Goal: Transaction & Acquisition: Download file/media

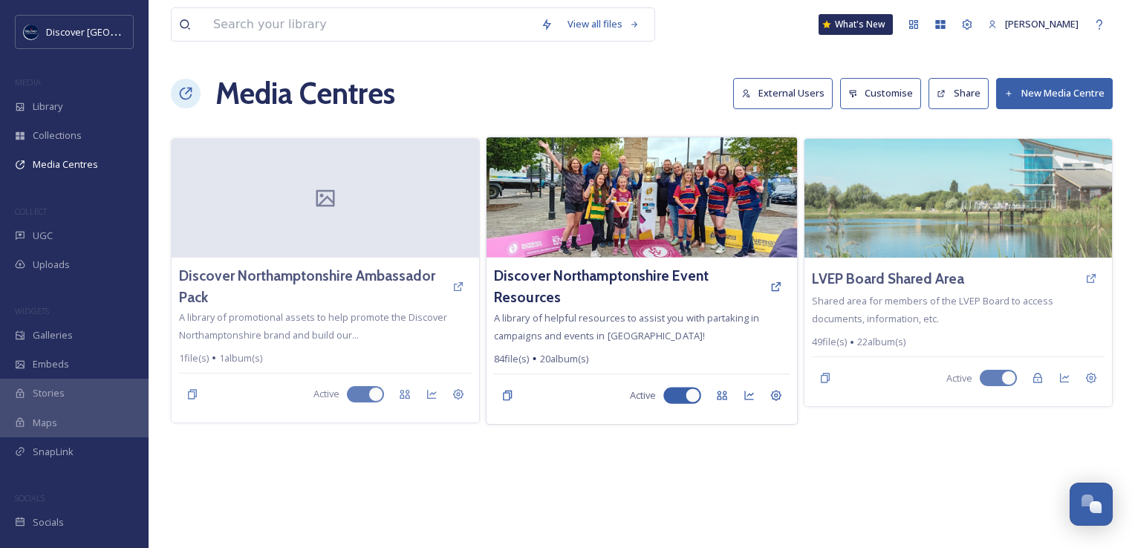
click at [645, 205] on img at bounding box center [642, 197] width 311 height 120
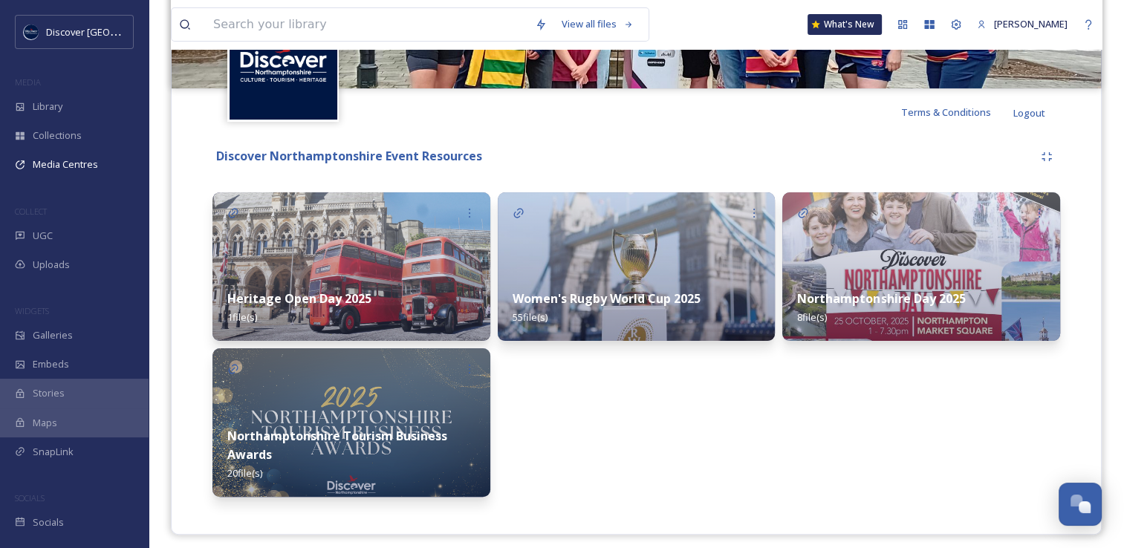
scroll to position [250, 0]
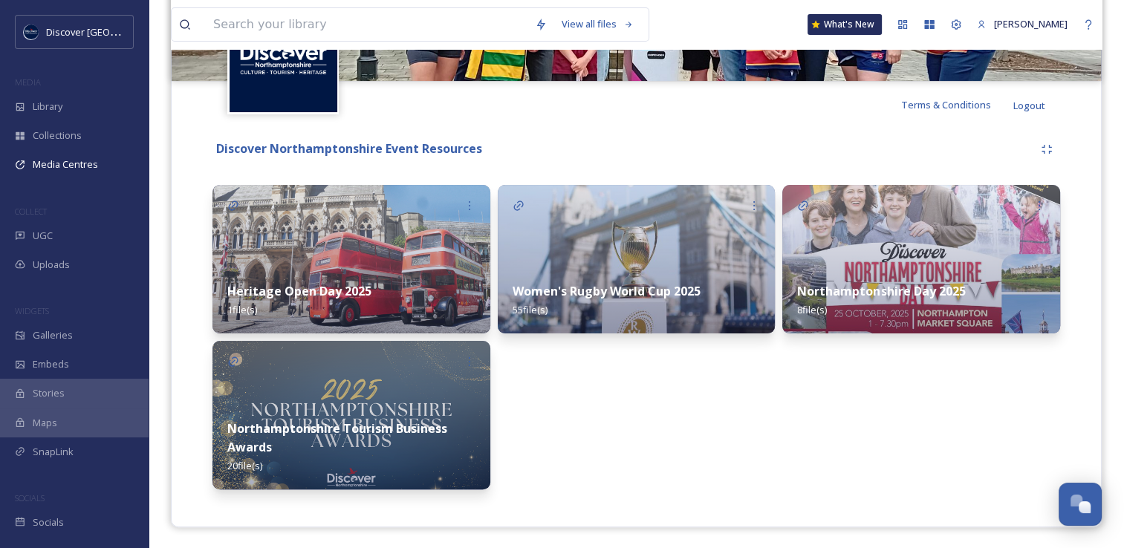
click at [857, 248] on img at bounding box center [921, 259] width 278 height 149
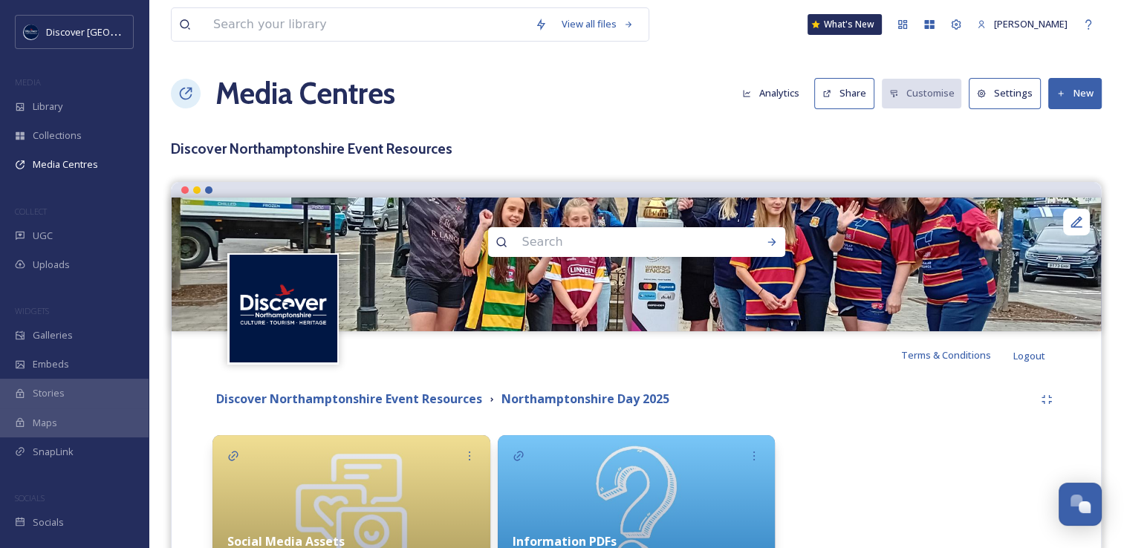
scroll to position [149, 0]
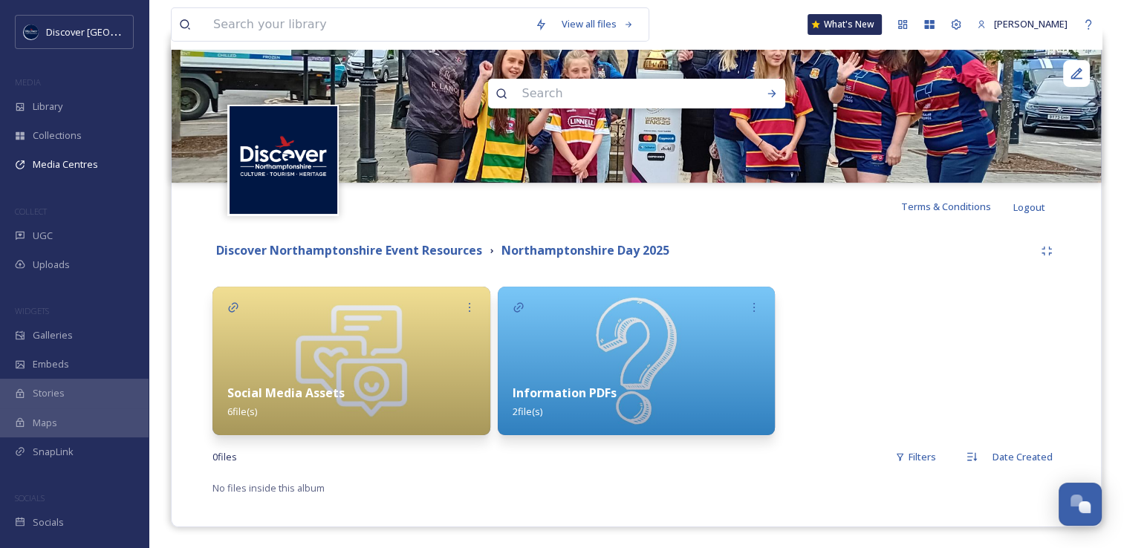
click at [352, 338] on img at bounding box center [351, 361] width 278 height 149
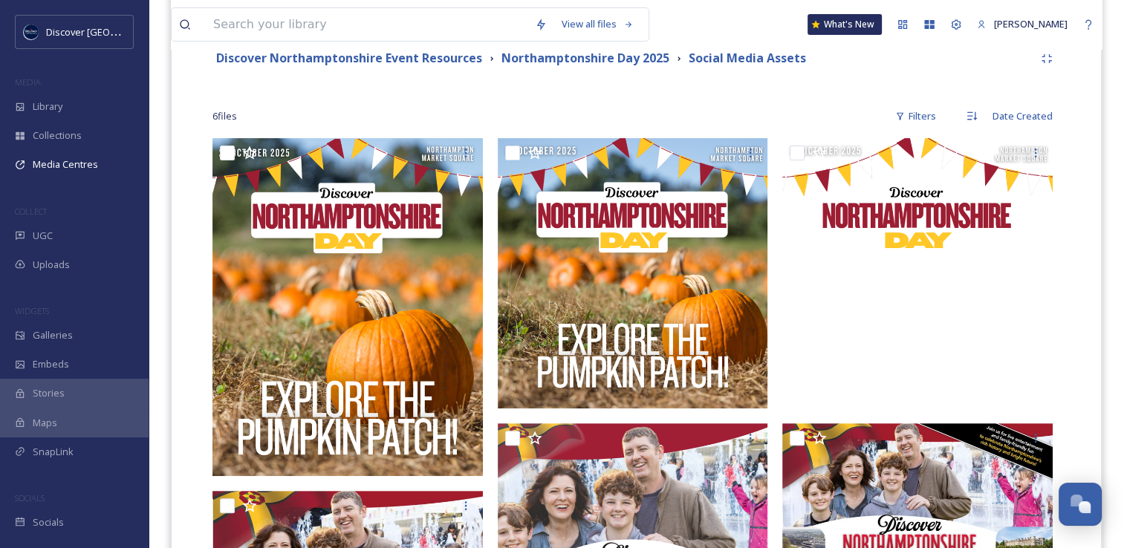
scroll to position [698, 0]
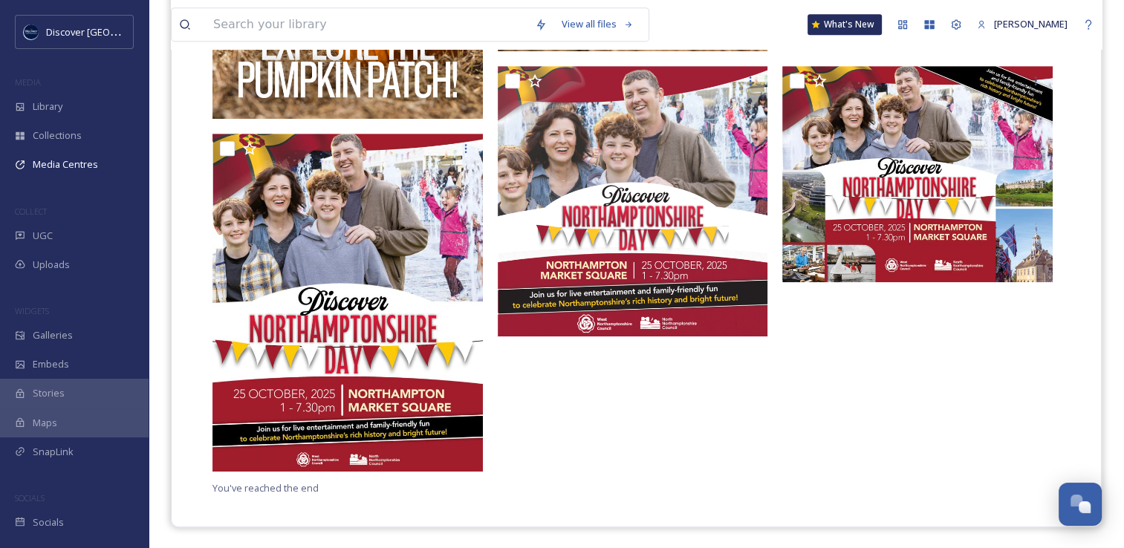
click at [704, 475] on div at bounding box center [637, 130] width 278 height 698
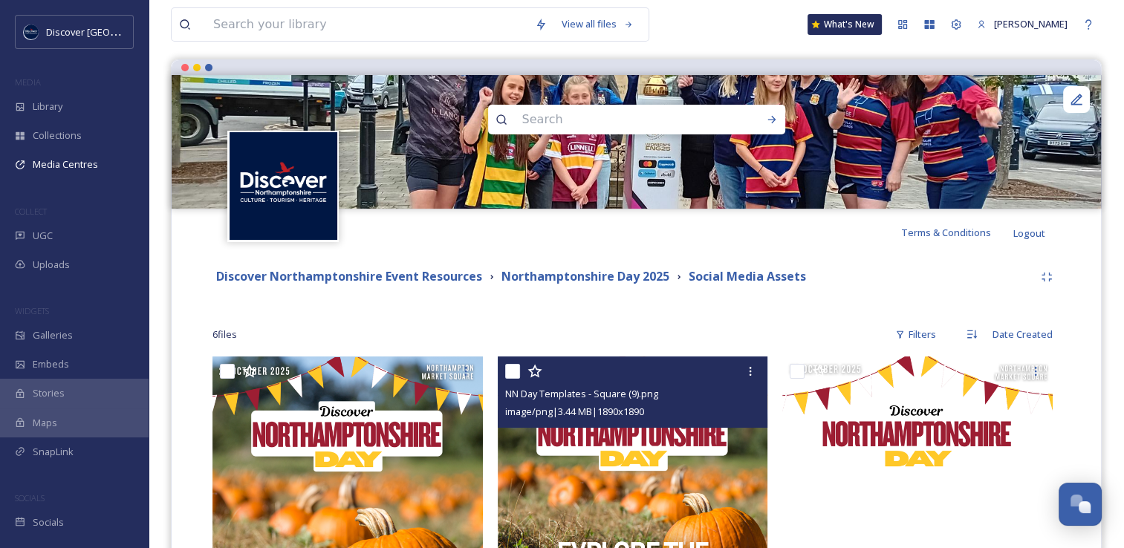
scroll to position [149, 0]
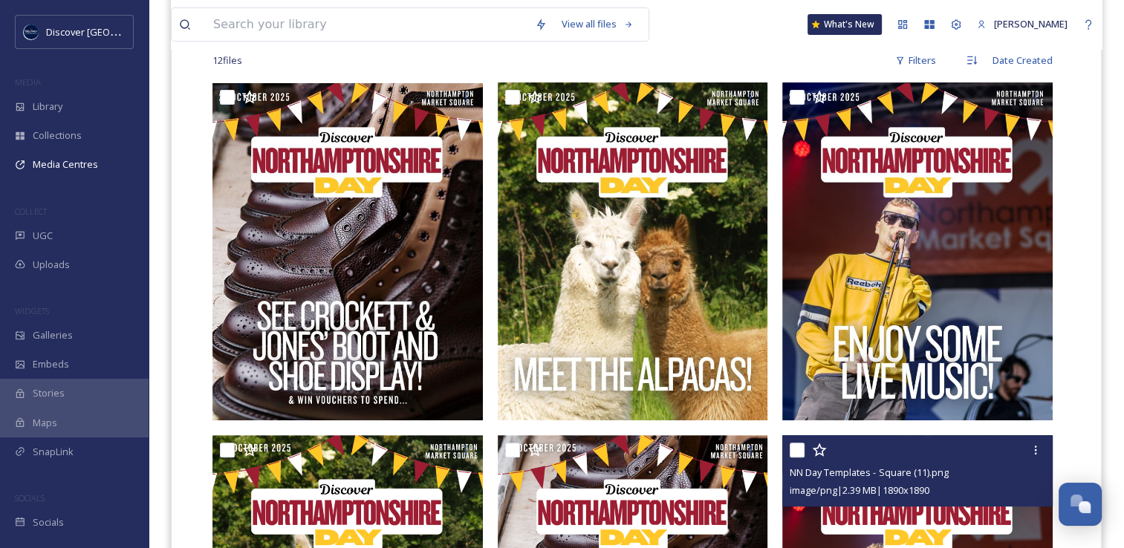
scroll to position [371, 0]
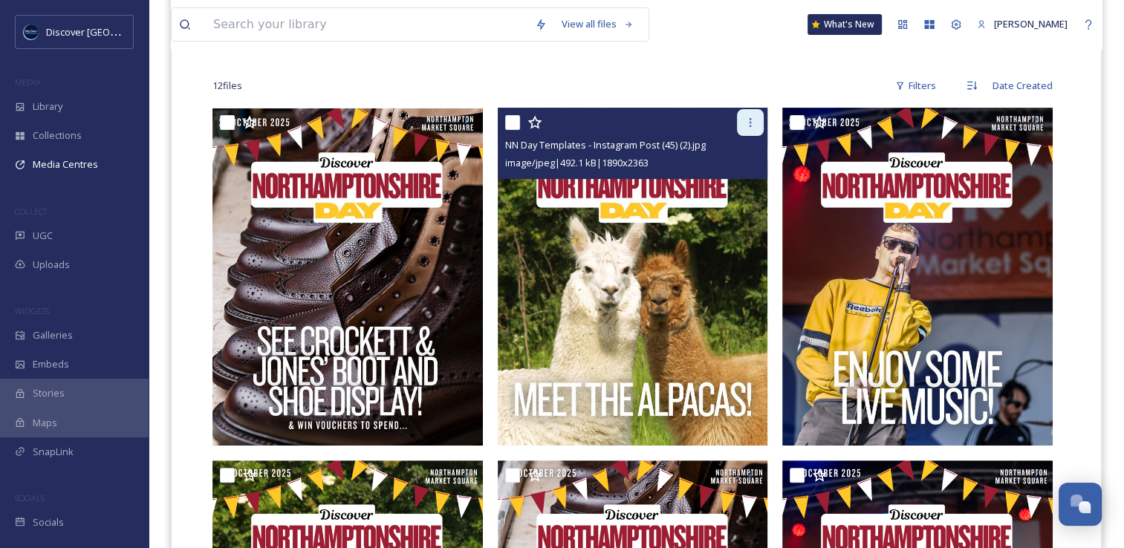
click at [745, 118] on icon at bounding box center [750, 123] width 12 height 12
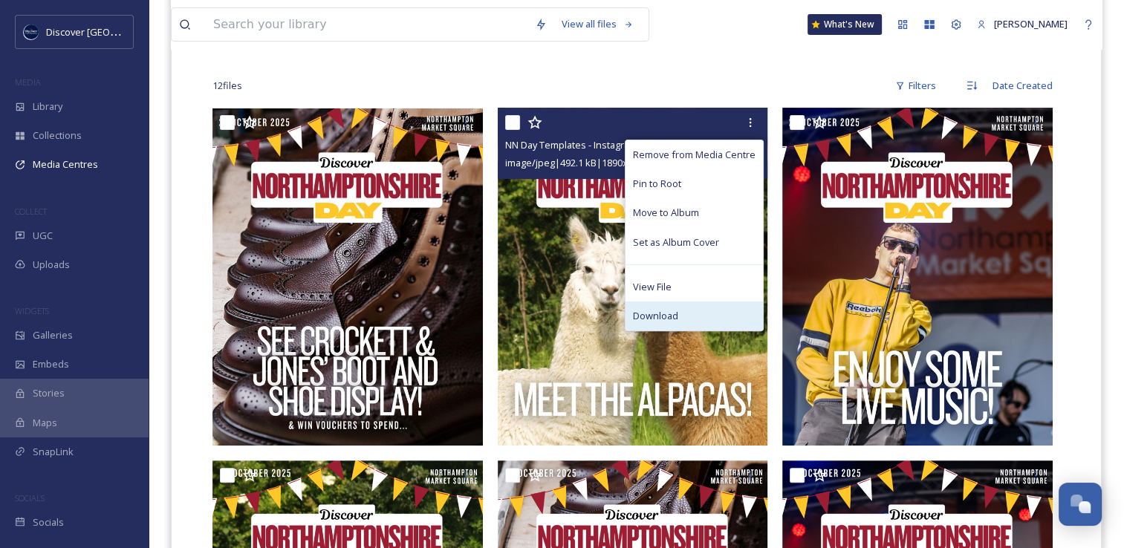
click at [692, 313] on div "Download" at bounding box center [693, 316] width 137 height 29
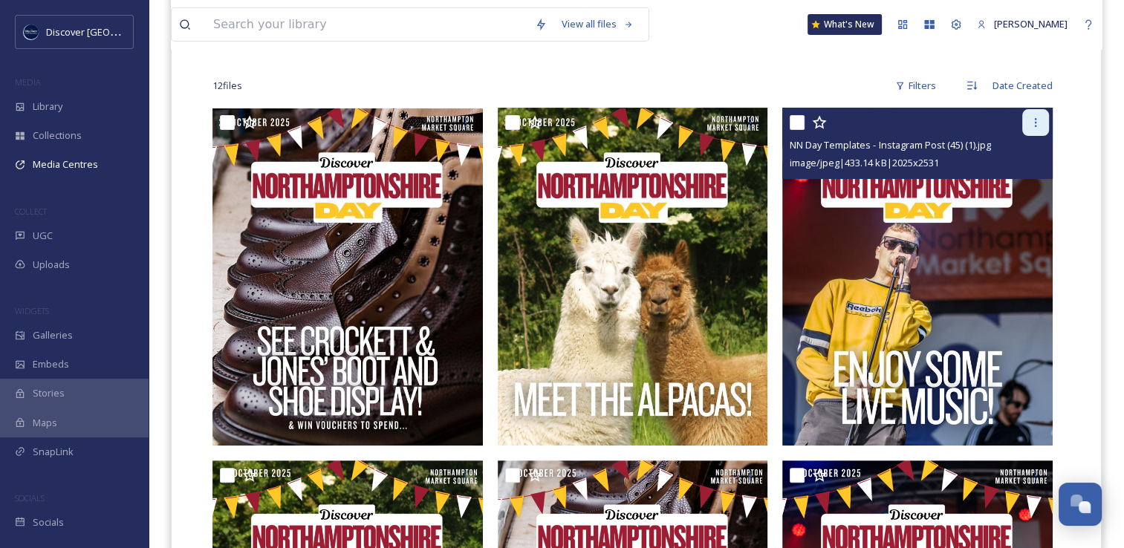
click at [1043, 120] on div at bounding box center [1035, 122] width 27 height 27
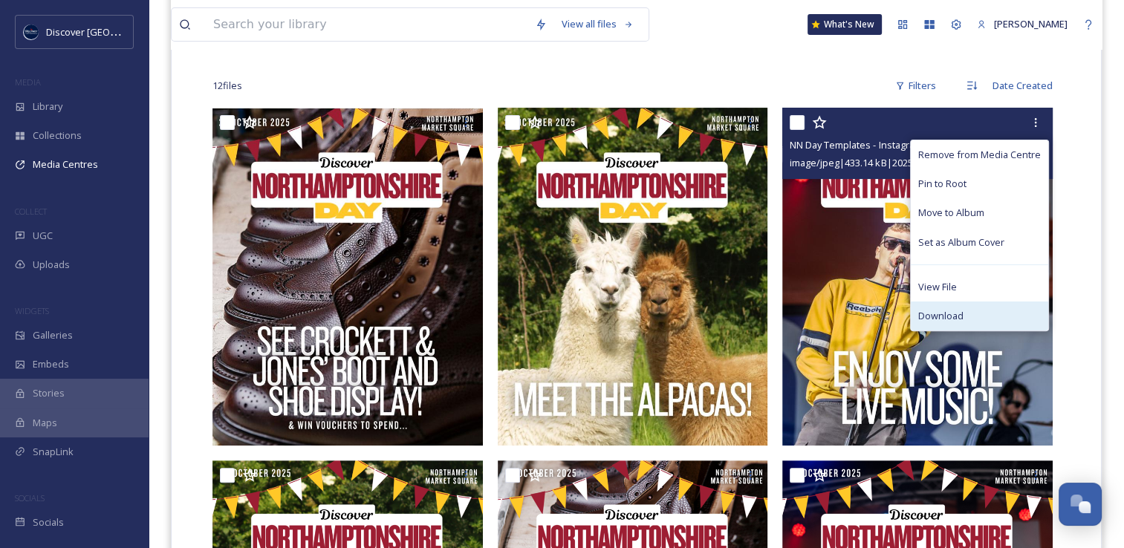
click at [973, 322] on div "Download" at bounding box center [979, 316] width 137 height 29
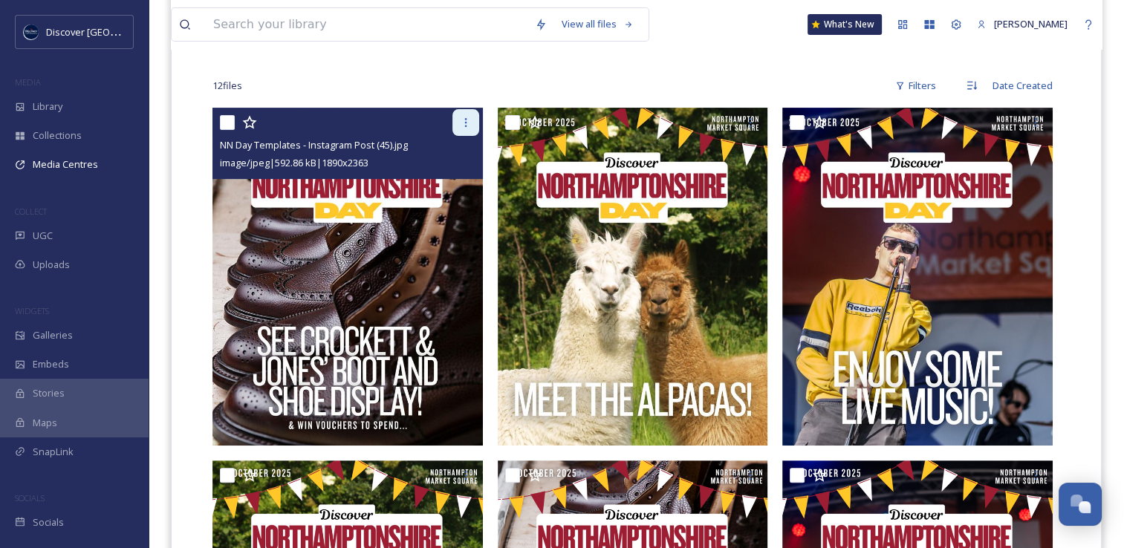
click at [469, 123] on icon at bounding box center [466, 123] width 12 height 12
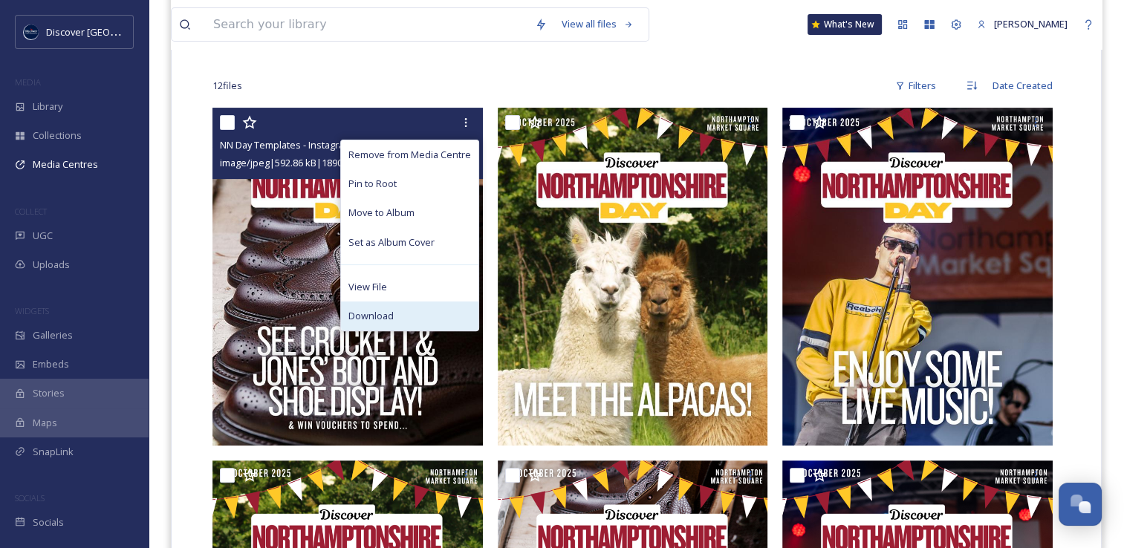
click at [434, 325] on div "Download" at bounding box center [409, 316] width 137 height 29
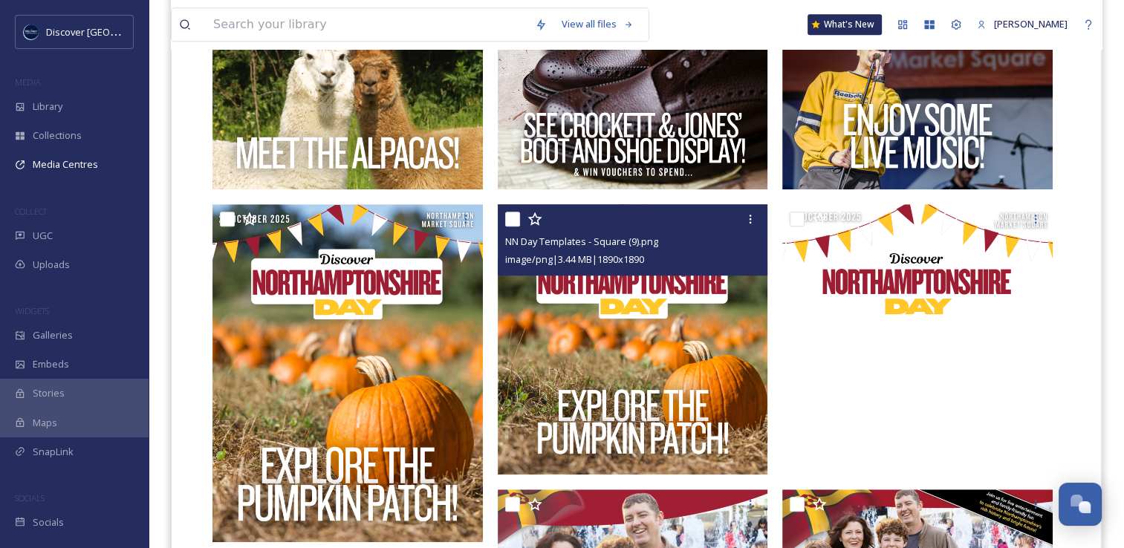
scroll to position [891, 0]
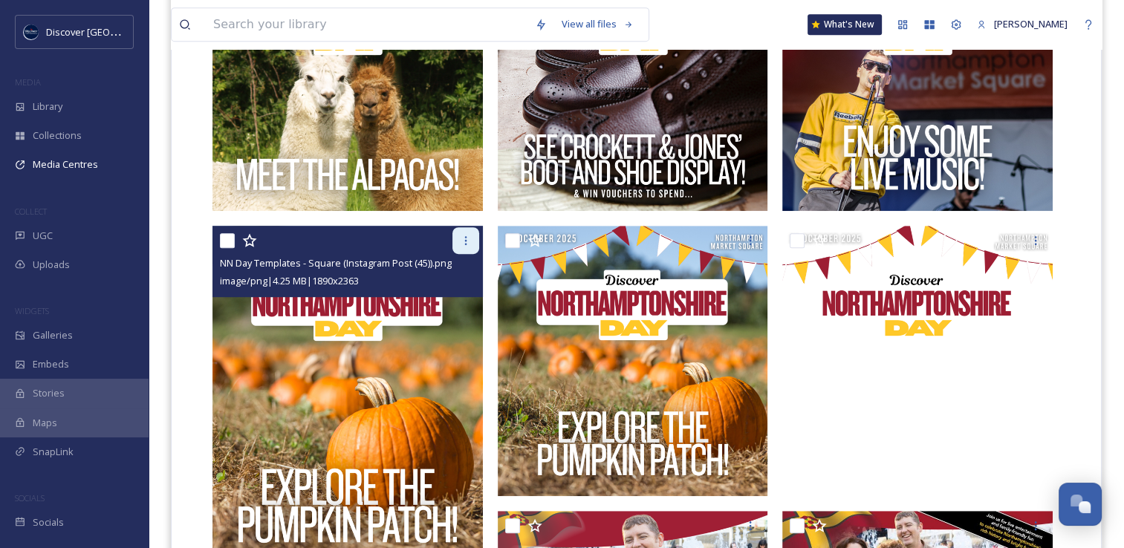
click at [469, 245] on icon at bounding box center [466, 241] width 12 height 12
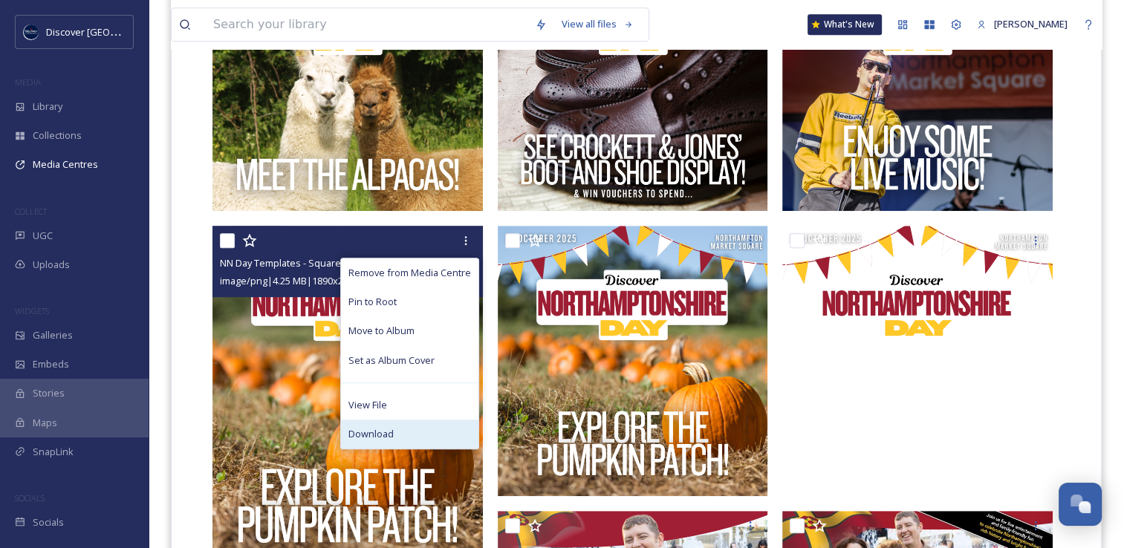
click at [426, 429] on div "Download" at bounding box center [409, 434] width 137 height 29
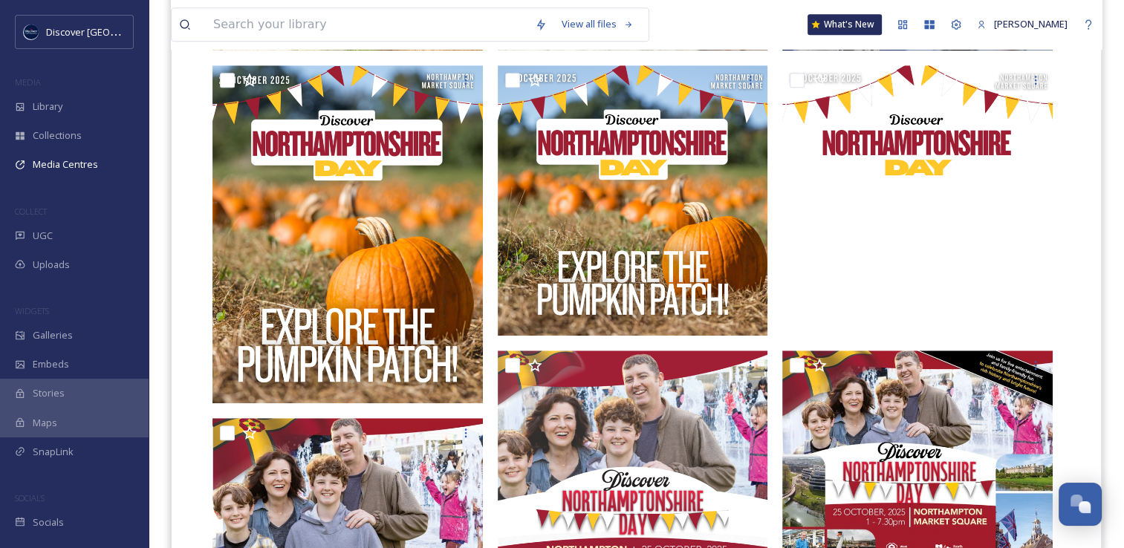
scroll to position [817, 0]
